Goal: Information Seeking & Learning: Find specific fact

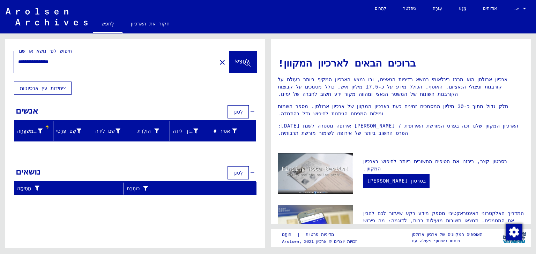
click at [239, 61] on font "לְחַפֵּשׂ" at bounding box center [242, 61] width 14 height 7
drag, startPoint x: 19, startPoint y: 60, endPoint x: 34, endPoint y: 57, distance: 15.0
click at [34, 57] on div "**********" at bounding box center [111, 62] width 194 height 16
type input "**********"
click at [239, 59] on font "לְחַפֵּשׂ" at bounding box center [242, 61] width 14 height 7
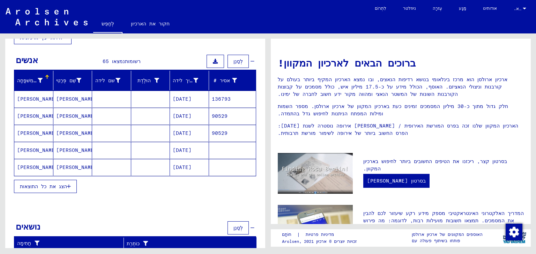
scroll to position [51, 0]
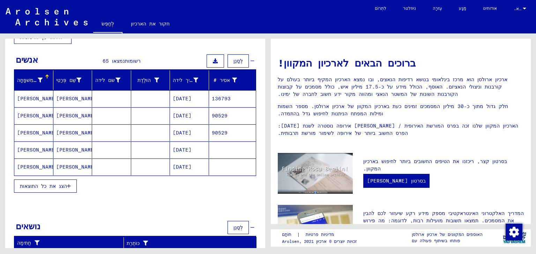
click at [64, 184] on font "הצג את כל התוצאות" at bounding box center [43, 186] width 47 height 6
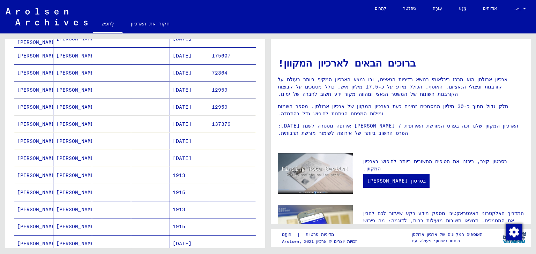
scroll to position [274, 0]
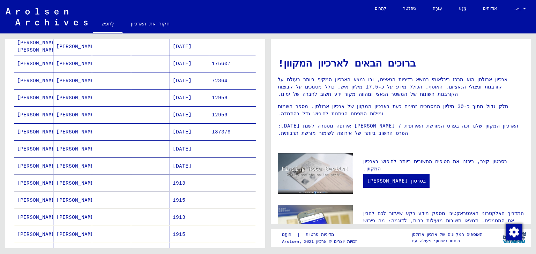
click at [67, 129] on font "[PERSON_NAME]" at bounding box center [76, 132] width 41 height 6
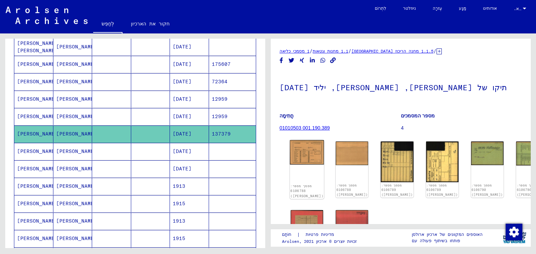
click at [305, 155] on img at bounding box center [307, 152] width 34 height 24
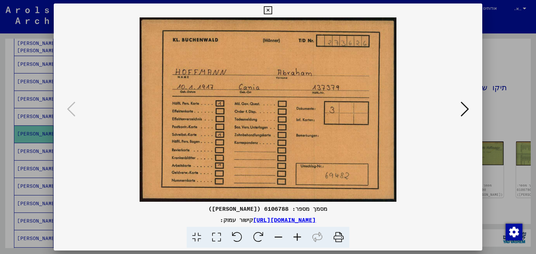
click at [463, 107] on icon at bounding box center [465, 109] width 8 height 17
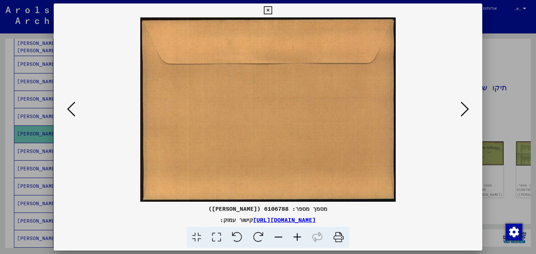
click at [463, 107] on icon at bounding box center [465, 109] width 8 height 17
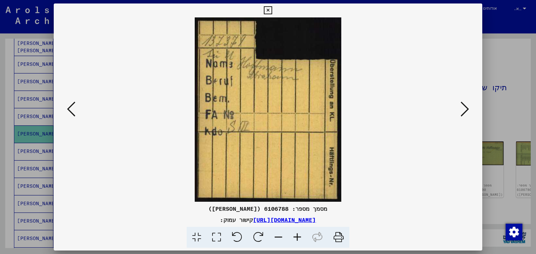
click at [463, 107] on icon at bounding box center [465, 109] width 8 height 17
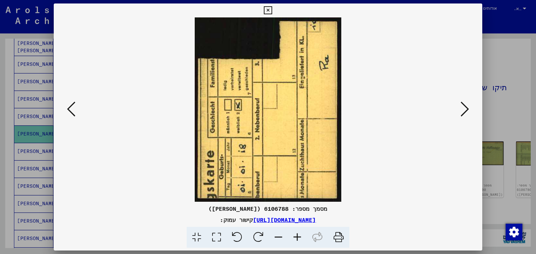
click at [463, 107] on icon at bounding box center [465, 109] width 8 height 17
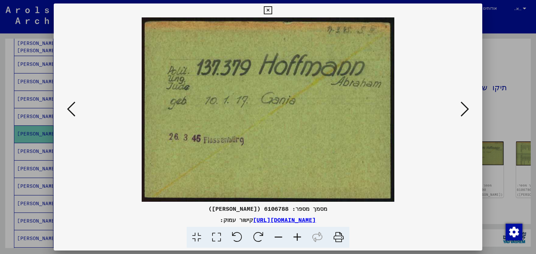
click at [463, 107] on icon at bounding box center [465, 109] width 8 height 17
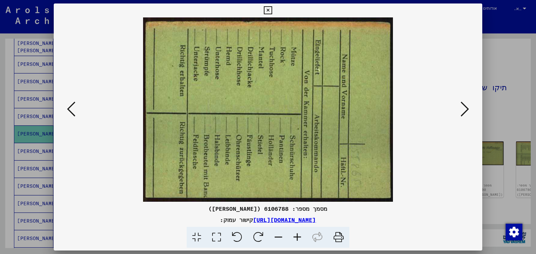
click at [463, 107] on icon at bounding box center [465, 109] width 8 height 17
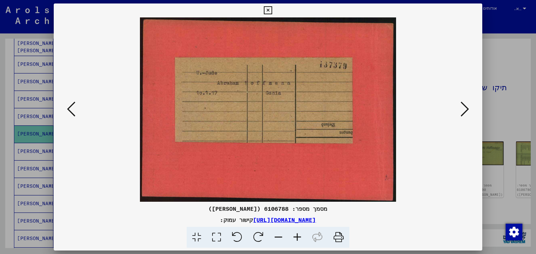
click at [463, 107] on icon at bounding box center [465, 109] width 8 height 17
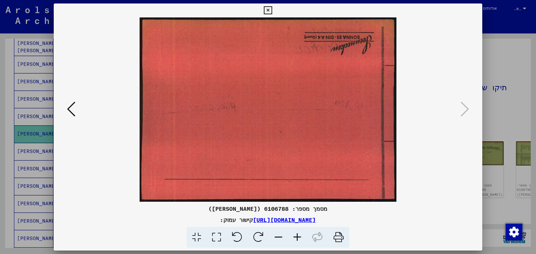
click at [40, 94] on div at bounding box center [268, 127] width 536 height 254
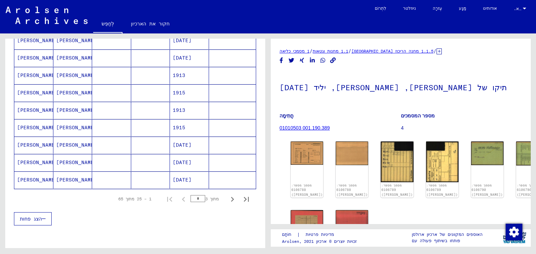
scroll to position [389, 0]
click at [31, 141] on font "[PERSON_NAME]" at bounding box center [37, 144] width 41 height 6
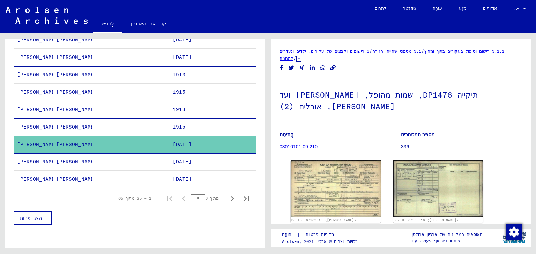
click at [102, 156] on mat-cell at bounding box center [111, 162] width 39 height 17
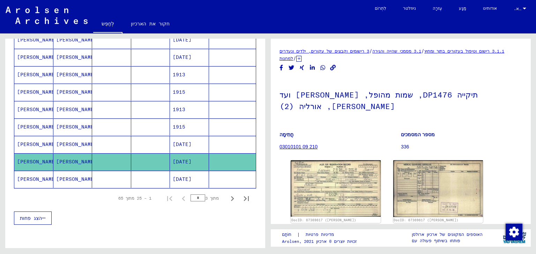
click at [80, 172] on mat-cell "[PERSON_NAME]" at bounding box center [72, 179] width 39 height 17
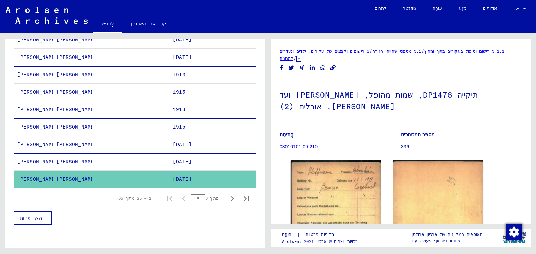
click at [75, 146] on mat-cell "[PERSON_NAME]" at bounding box center [72, 144] width 39 height 17
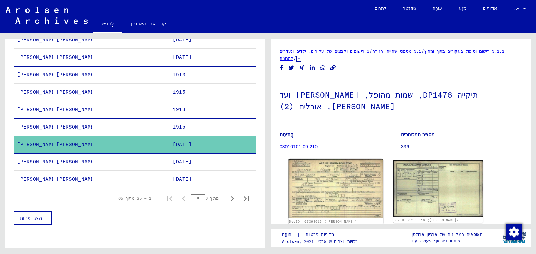
click at [336, 183] on img at bounding box center [336, 189] width 94 height 60
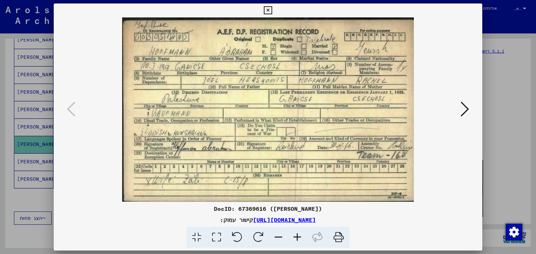
click at [463, 107] on icon at bounding box center [465, 109] width 8 height 17
